Goal: Information Seeking & Learning: Learn about a topic

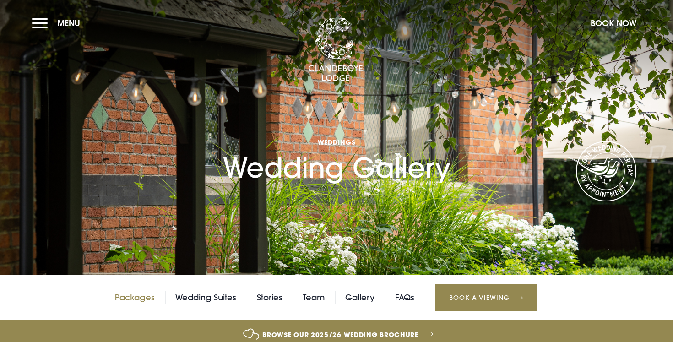
click at [140, 299] on link "Packages" at bounding box center [135, 298] width 40 height 14
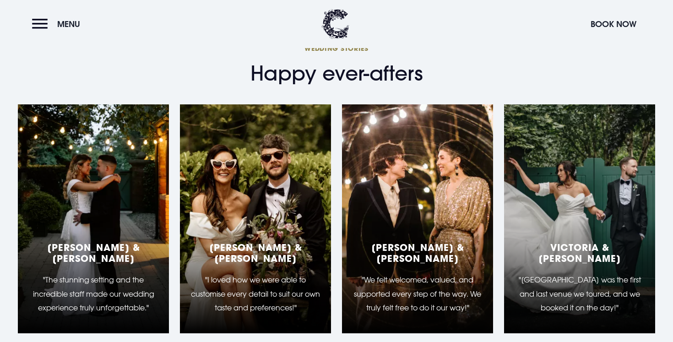
scroll to position [2252, 0]
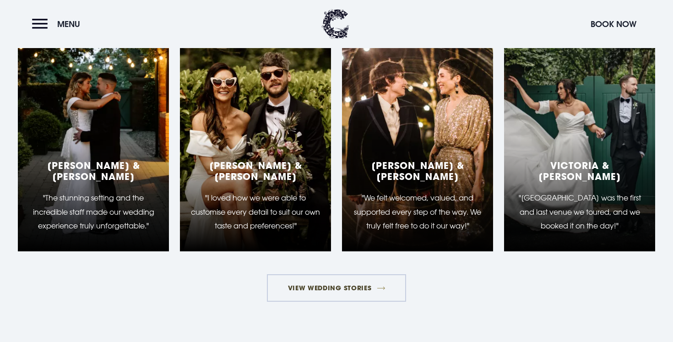
click at [322, 302] on link "View Wedding Stories" at bounding box center [336, 287] width 139 height 27
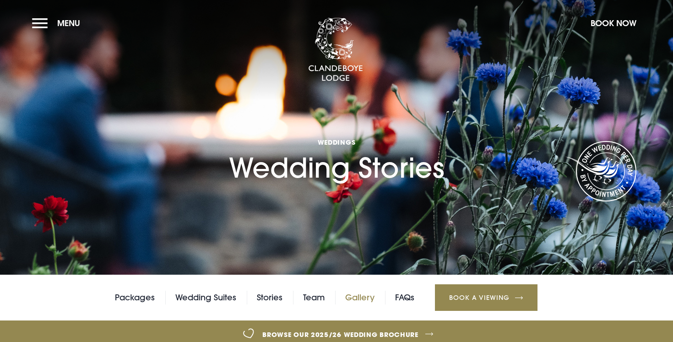
click at [352, 304] on link "Gallery" at bounding box center [359, 298] width 29 height 14
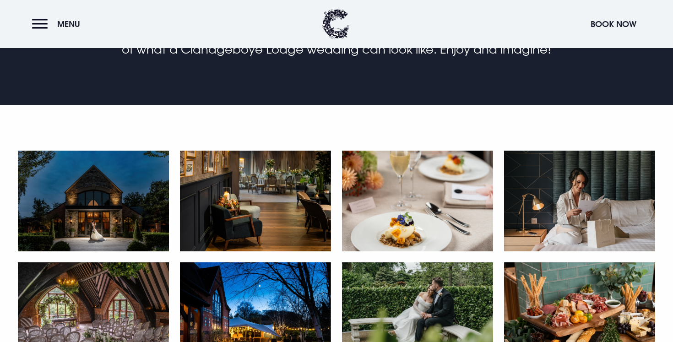
scroll to position [372, 0]
